Goal: Task Accomplishment & Management: Manage account settings

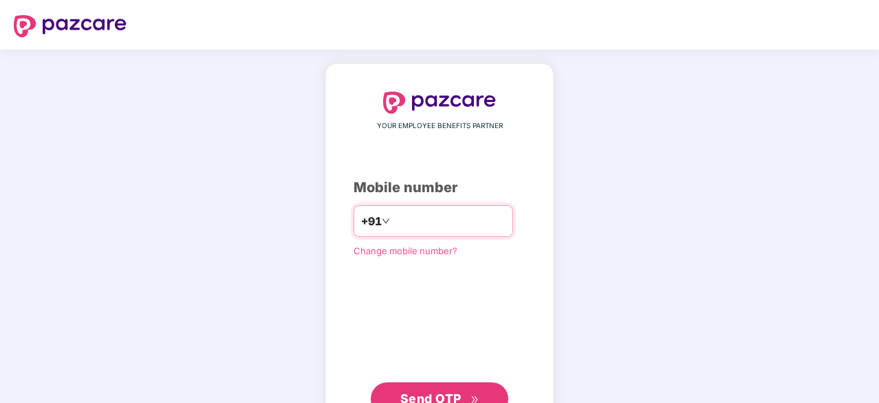
type input "**********"
click at [402, 389] on span "Send OTP" at bounding box center [439, 396] width 79 height 19
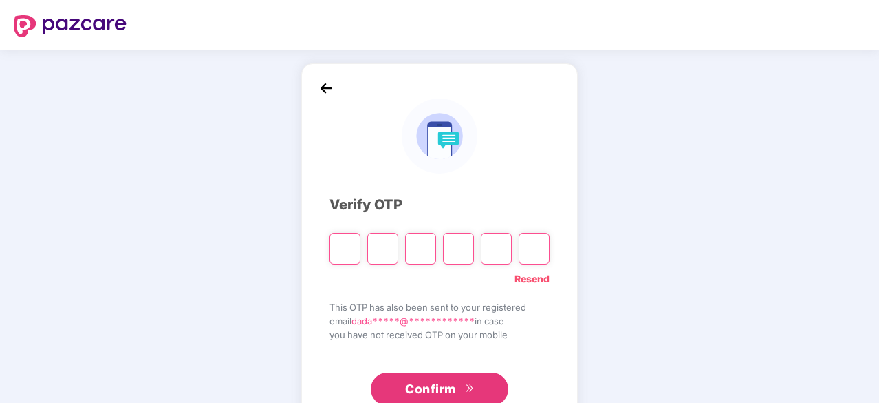
type input "*"
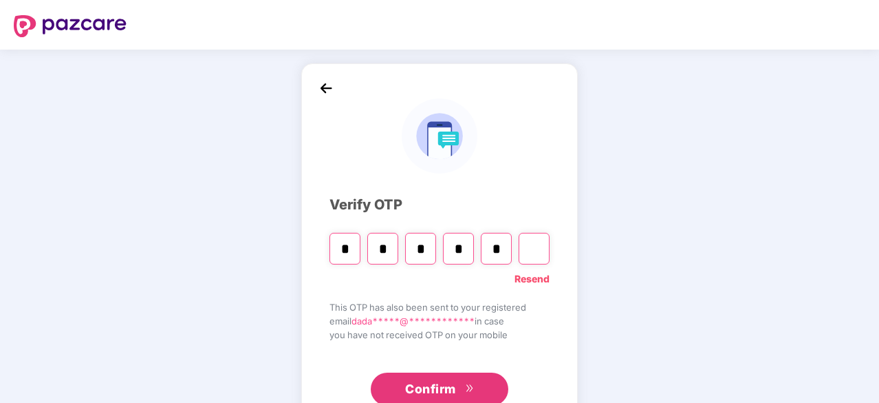
type input "*"
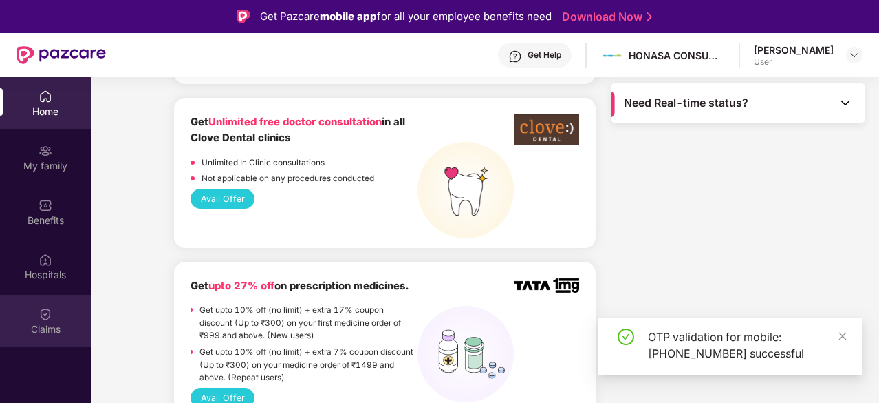
scroll to position [1126, 0]
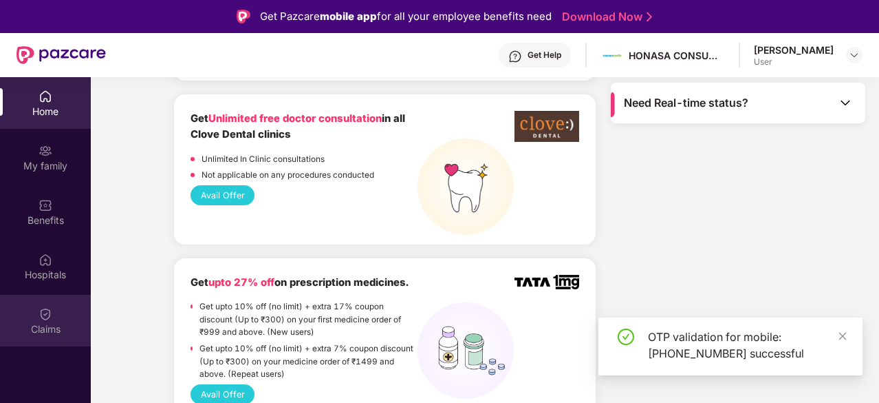
click at [47, 313] on img at bounding box center [46, 314] width 14 height 14
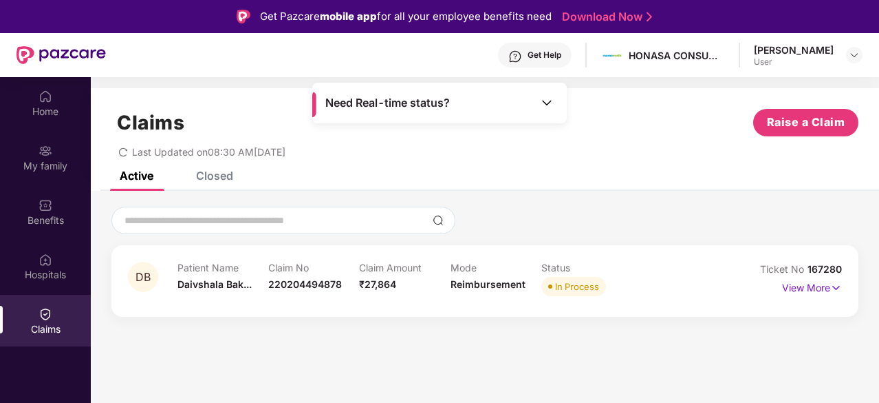
scroll to position [77, 0]
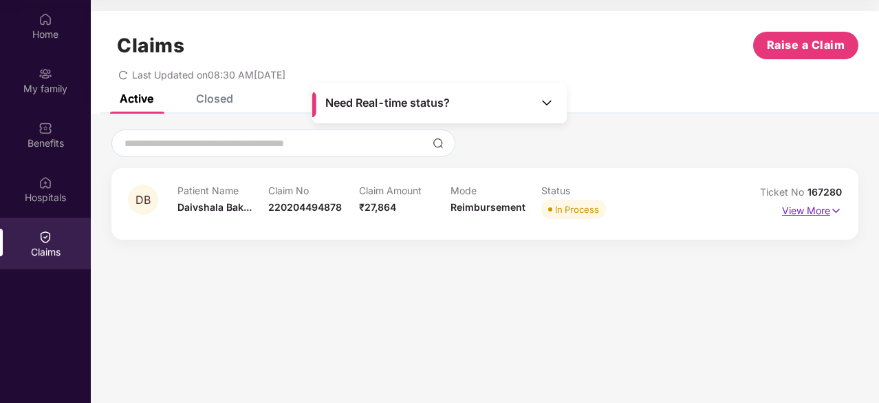
click at [791, 204] on p "View More" at bounding box center [812, 209] width 60 height 19
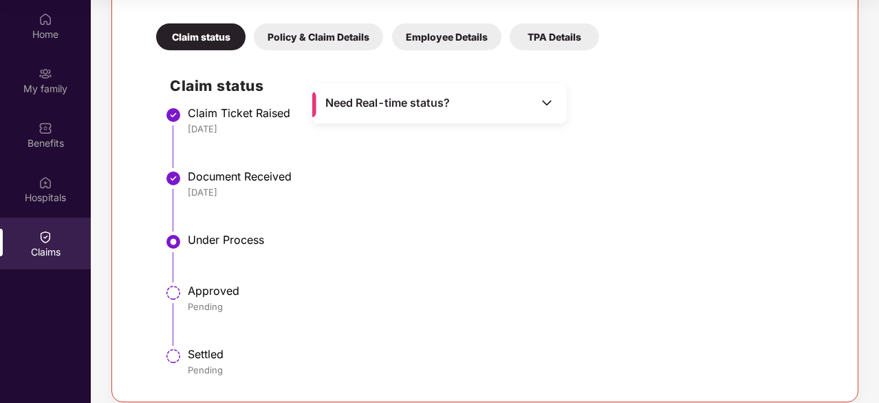
scroll to position [306, 0]
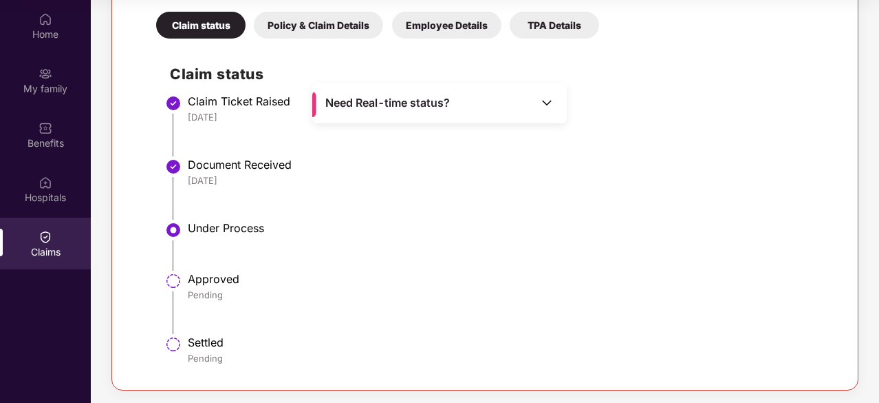
click at [171, 280] on img at bounding box center [173, 280] width 17 height 17
click at [403, 105] on span "Need Real-time status?" at bounding box center [387, 103] width 125 height 14
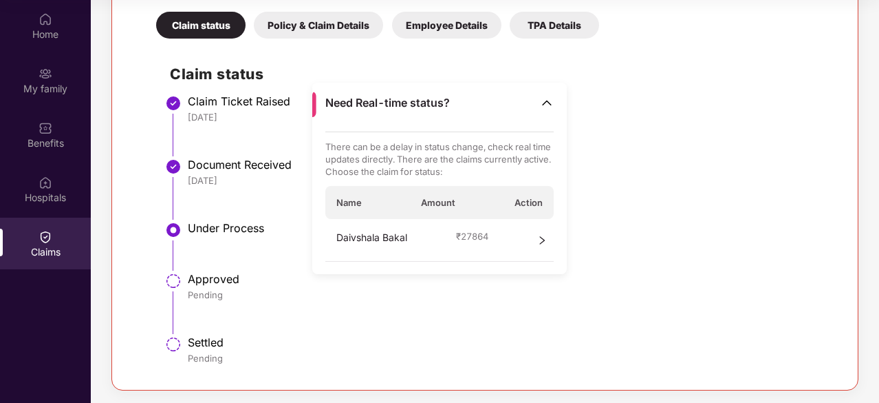
click at [543, 237] on icon "right" at bounding box center [542, 240] width 5 height 8
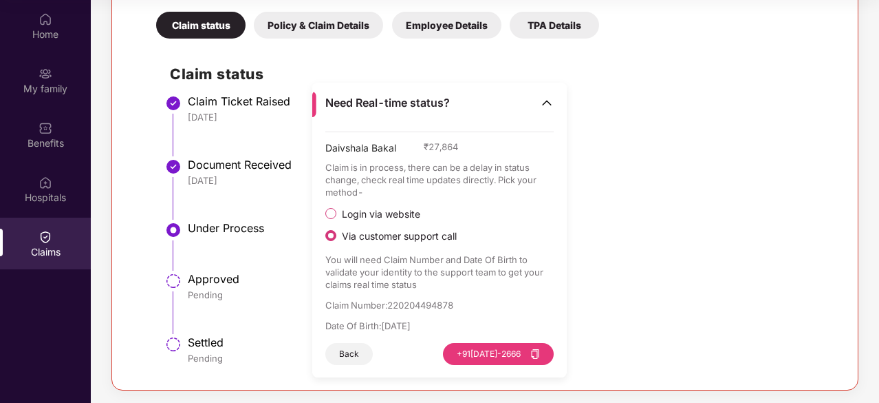
click at [546, 98] on img at bounding box center [547, 103] width 14 height 14
